Goal: Obtain resource: Obtain resource

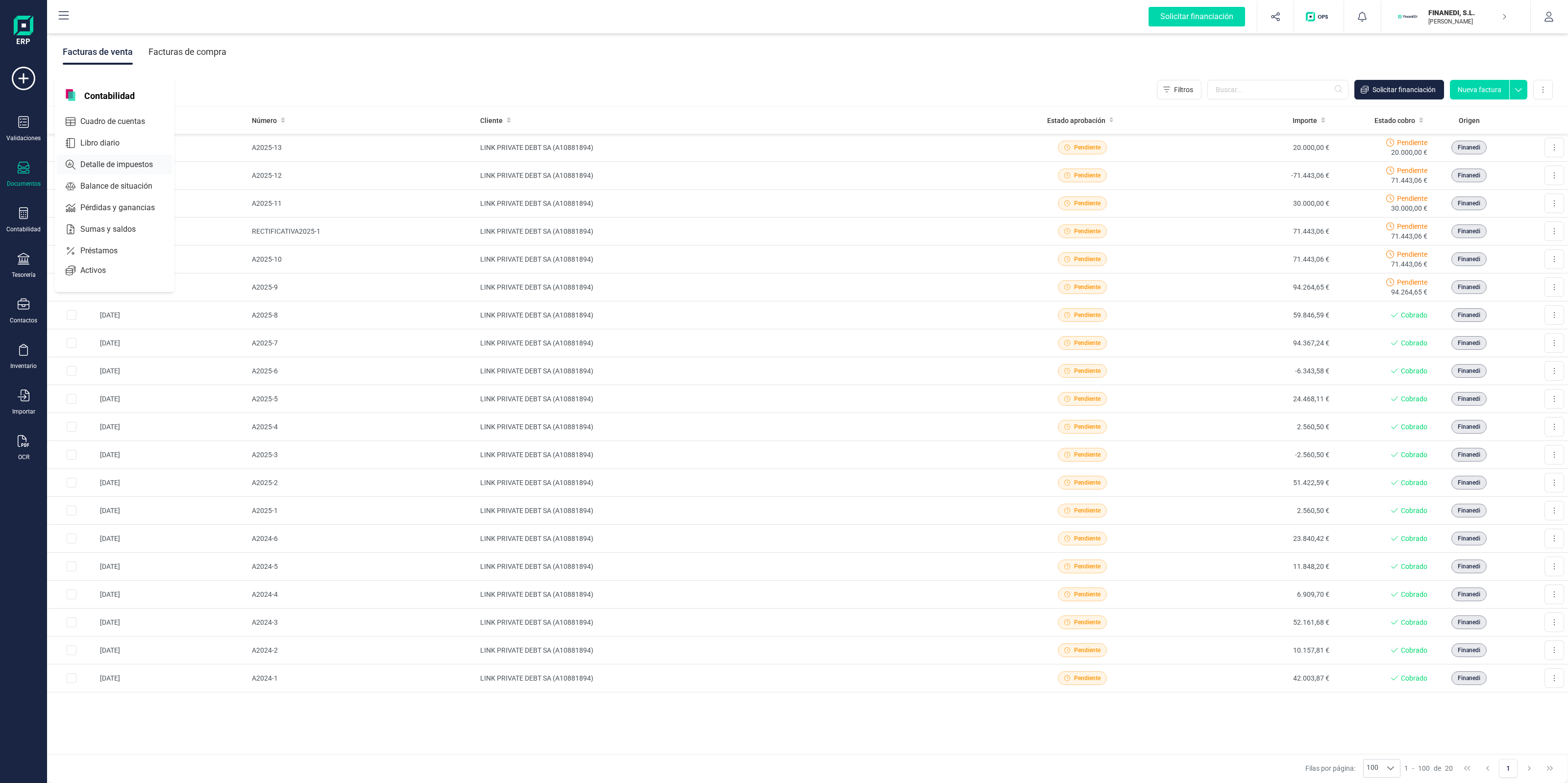
click at [127, 167] on span "Detalle de impuestos" at bounding box center [124, 164] width 94 height 12
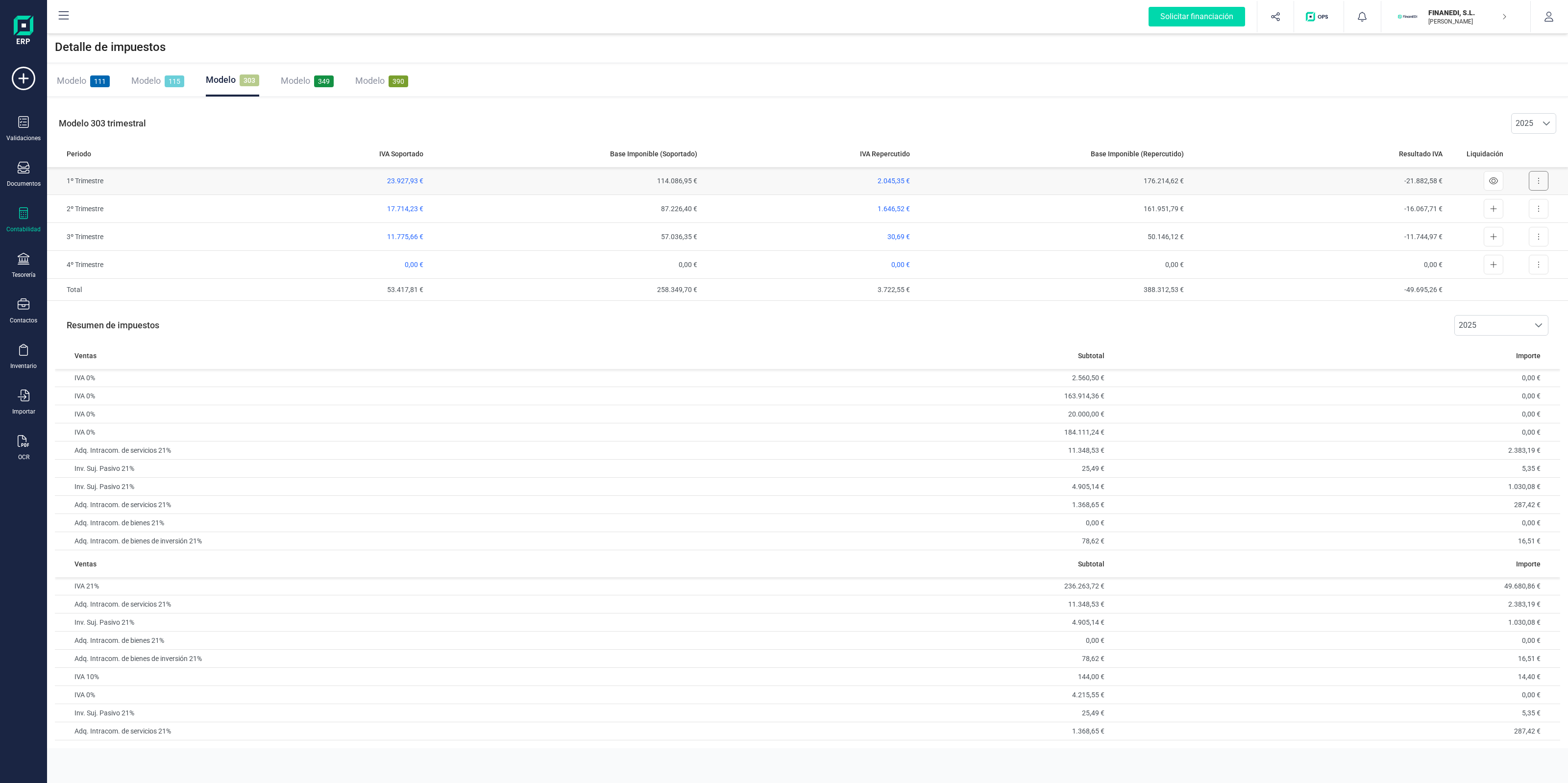
click at [1536, 177] on button at bounding box center [1539, 181] width 19 height 19
click at [1531, 204] on span "Exportar detalle" at bounding box center [1516, 205] width 48 height 10
click at [1541, 182] on button at bounding box center [1539, 181] width 19 height 19
click at [1469, 102] on div "Modelo 303 trimestral 2025 2025 Periodo IVA Soportado Base Imponible (Soportado…" at bounding box center [807, 204] width 1521 height 210
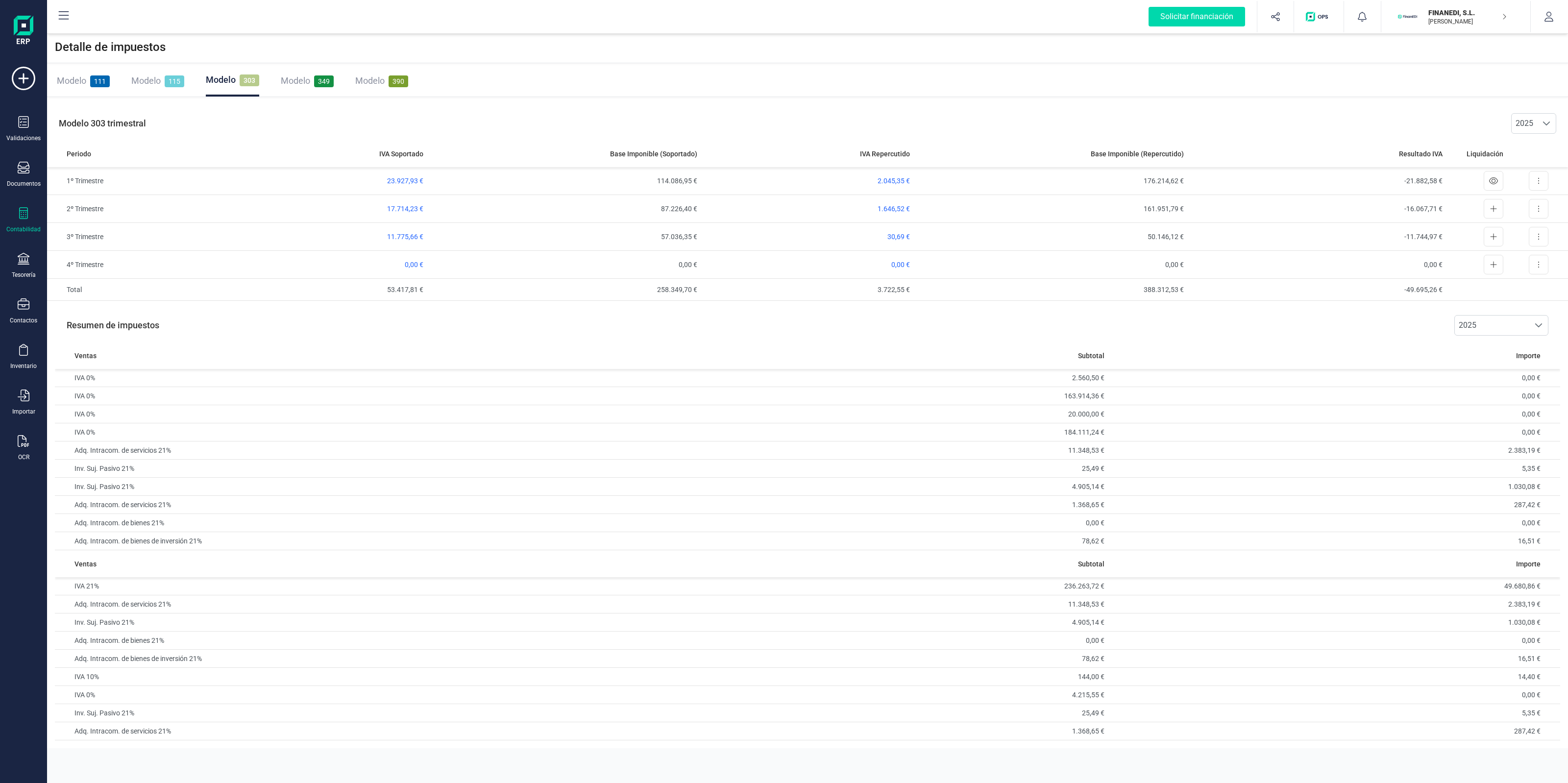
click at [915, 94] on div "Modelo 111 Modelo 115 Modelo 303 Modelo 349 Modelo 390" at bounding box center [807, 81] width 1521 height 32
click at [916, 65] on div "Modelo 111 Modelo 115 Modelo 303 Modelo 349 Modelo 390" at bounding box center [807, 81] width 1521 height 32
click at [914, 74] on div "Modelo 111 Modelo 115 Modelo 303 Modelo 349 Modelo 390" at bounding box center [807, 81] width 1521 height 32
click at [917, 45] on div "Detalle de impuestos" at bounding box center [807, 47] width 1521 height 32
drag, startPoint x: 848, startPoint y: 330, endPoint x: 831, endPoint y: 329, distance: 17.0
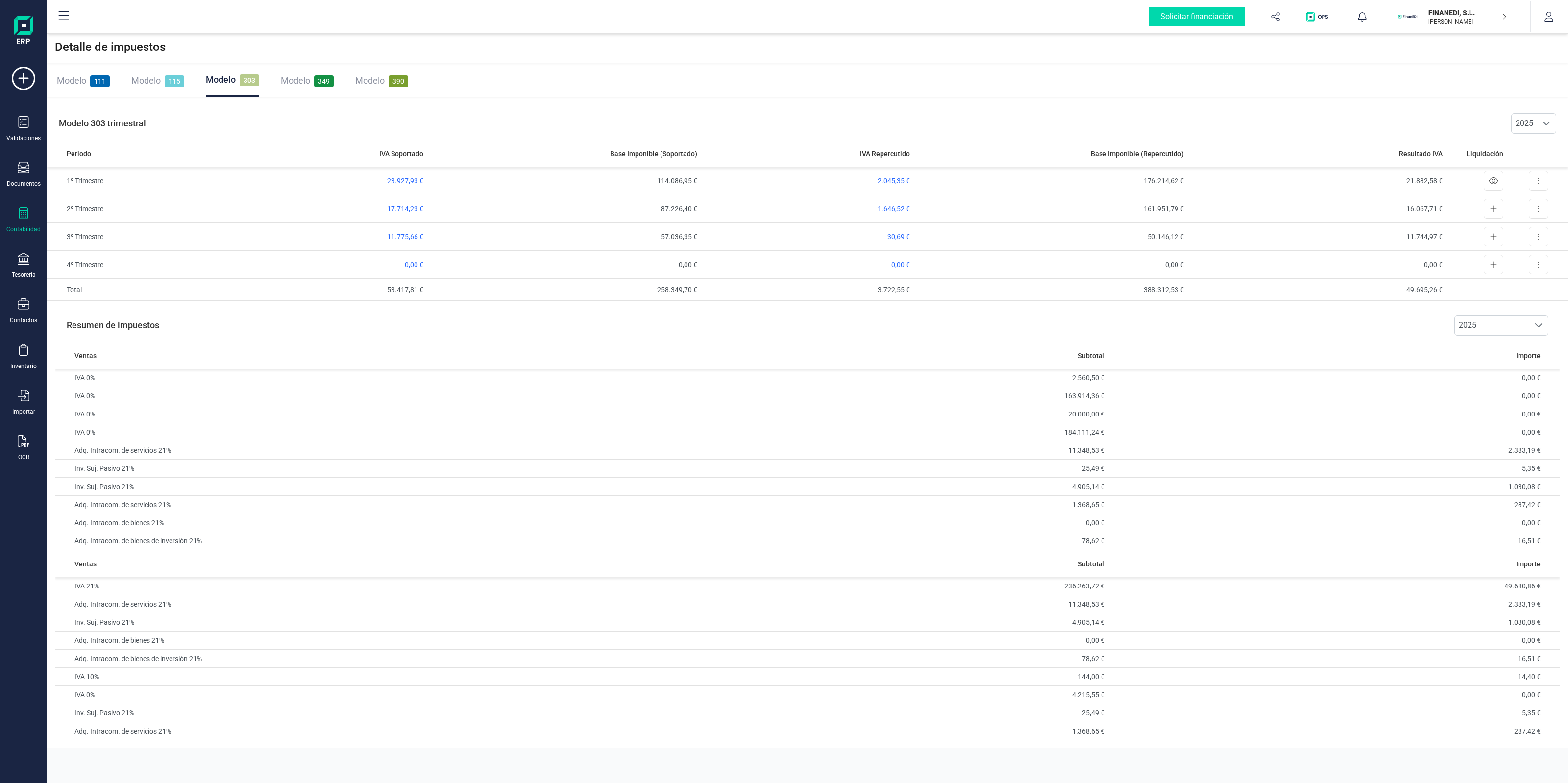
click at [848, 330] on div "Resumen de impuestos 2025 2025" at bounding box center [807, 325] width 1505 height 33
click at [848, 69] on div "Modelo 111 Modelo 115 Modelo 303 Modelo 349 Modelo 390" at bounding box center [807, 81] width 1521 height 32
click at [312, 81] on div "Modelo 349" at bounding box center [307, 81] width 53 height 14
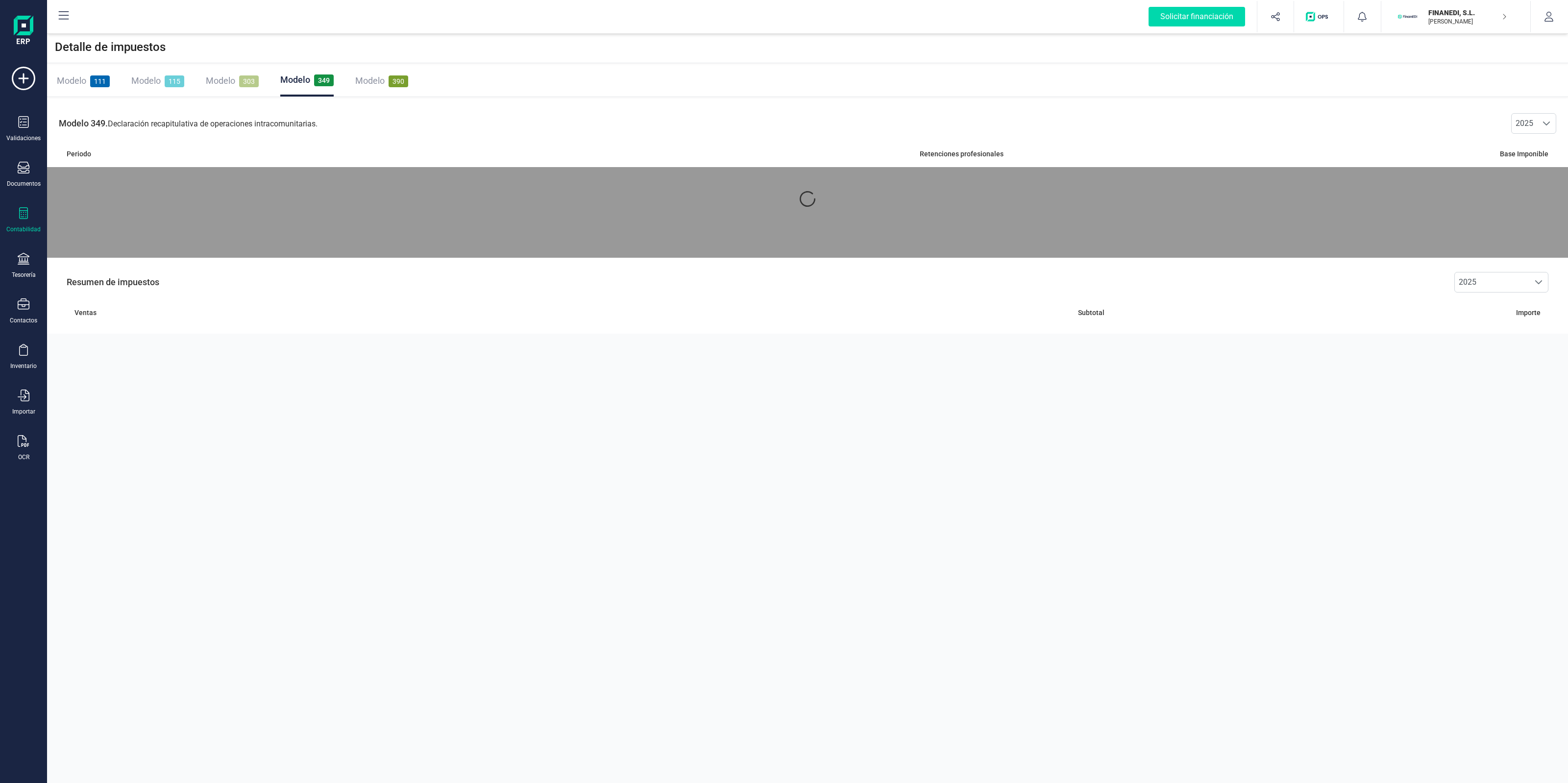
click at [253, 81] on span "303" at bounding box center [249, 81] width 19 height 12
